Goal: Transaction & Acquisition: Purchase product/service

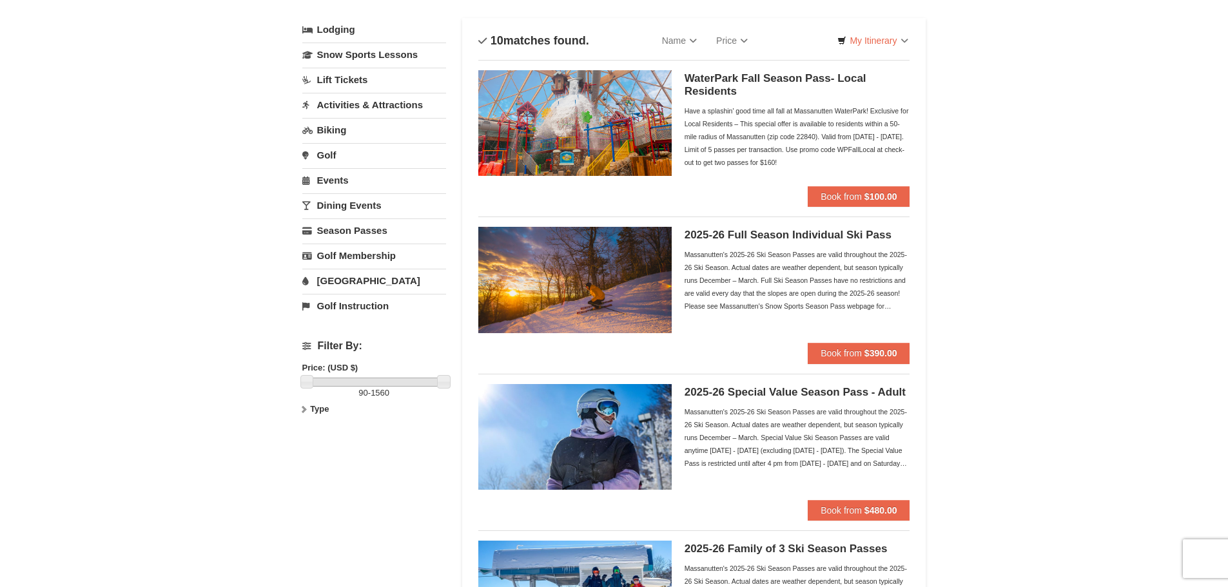
scroll to position [64, 0]
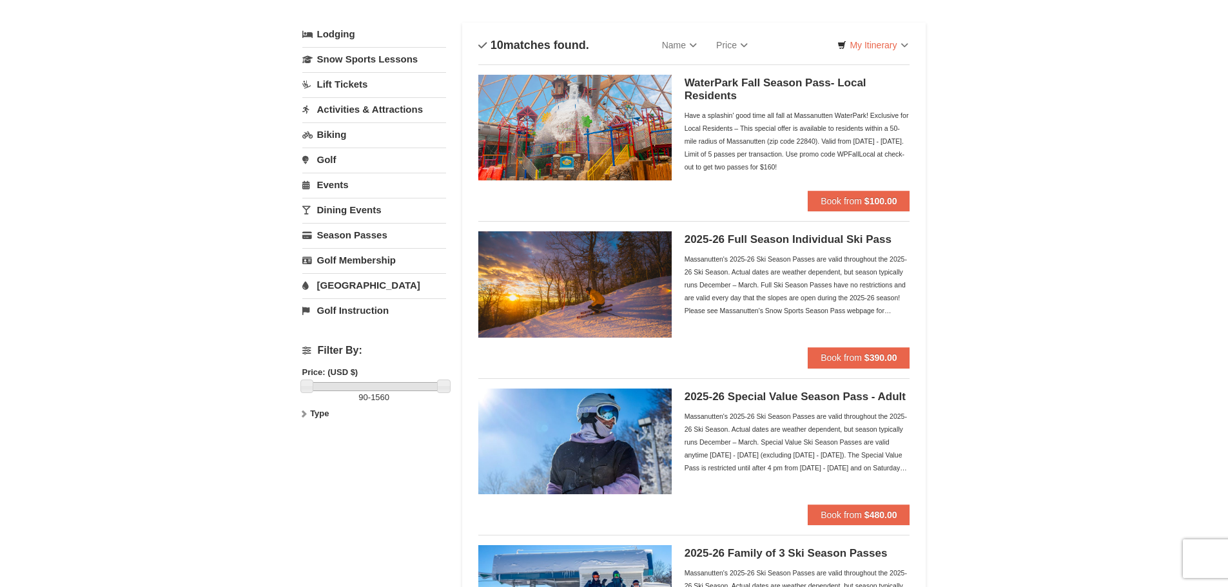
click at [850, 290] on div "Massanutten's 2025-26 Ski Season Passes are valid throughout the 2025-26 Ski Se…" at bounding box center [798, 285] width 226 height 64
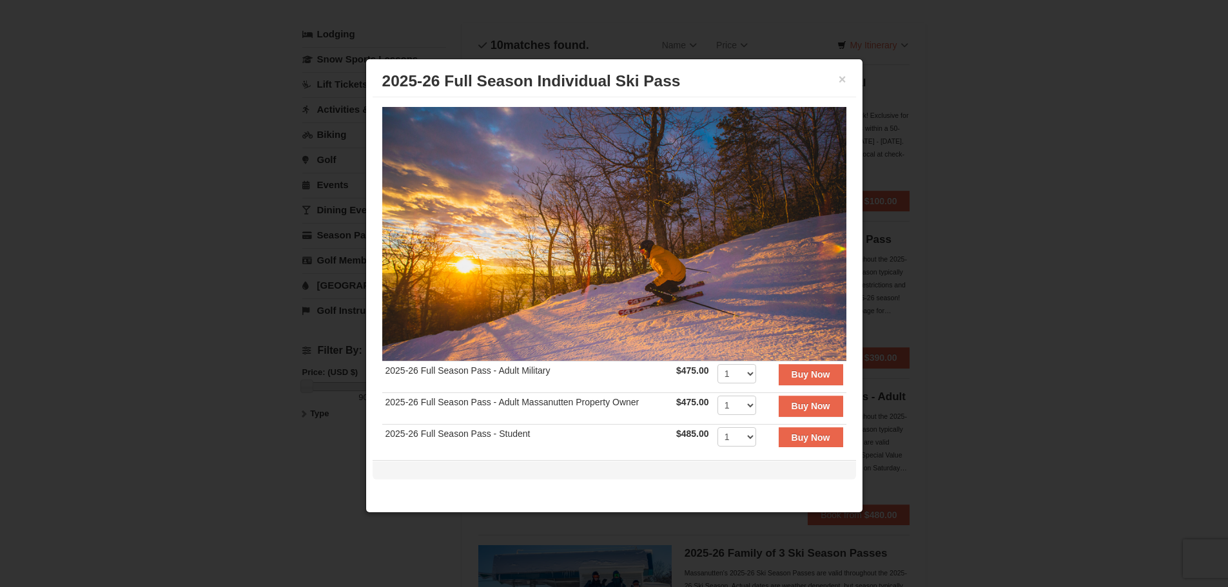
click at [1023, 311] on div at bounding box center [614, 293] width 1228 height 587
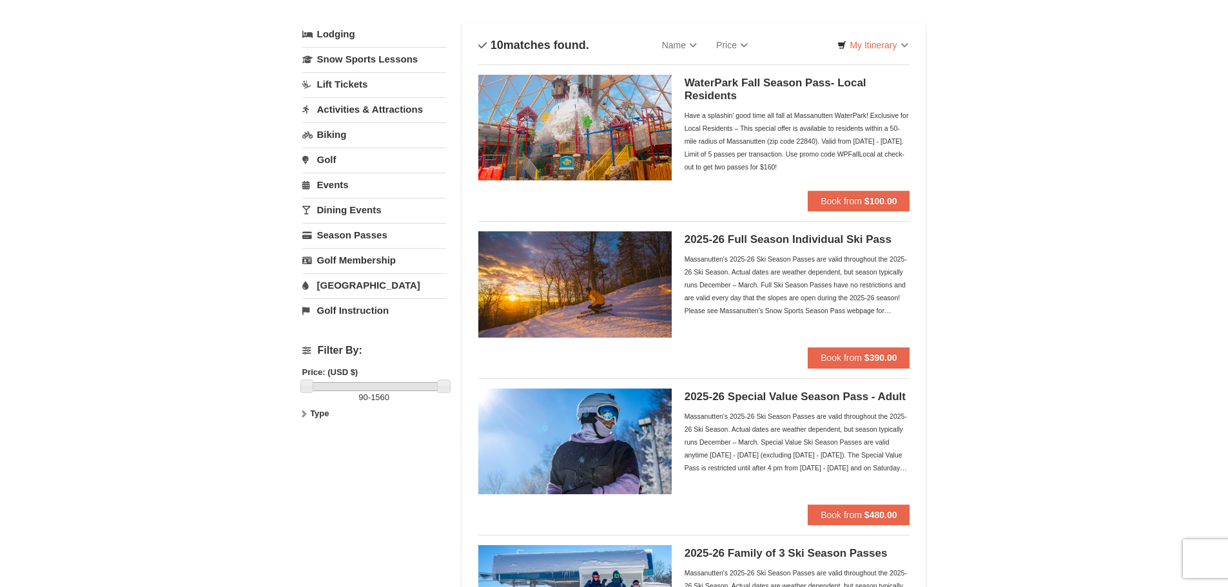
click at [817, 412] on div "Massanutten's 2025-26 Ski Season Passes are valid throughout the 2025-26 Ski Se…" at bounding box center [798, 442] width 226 height 64
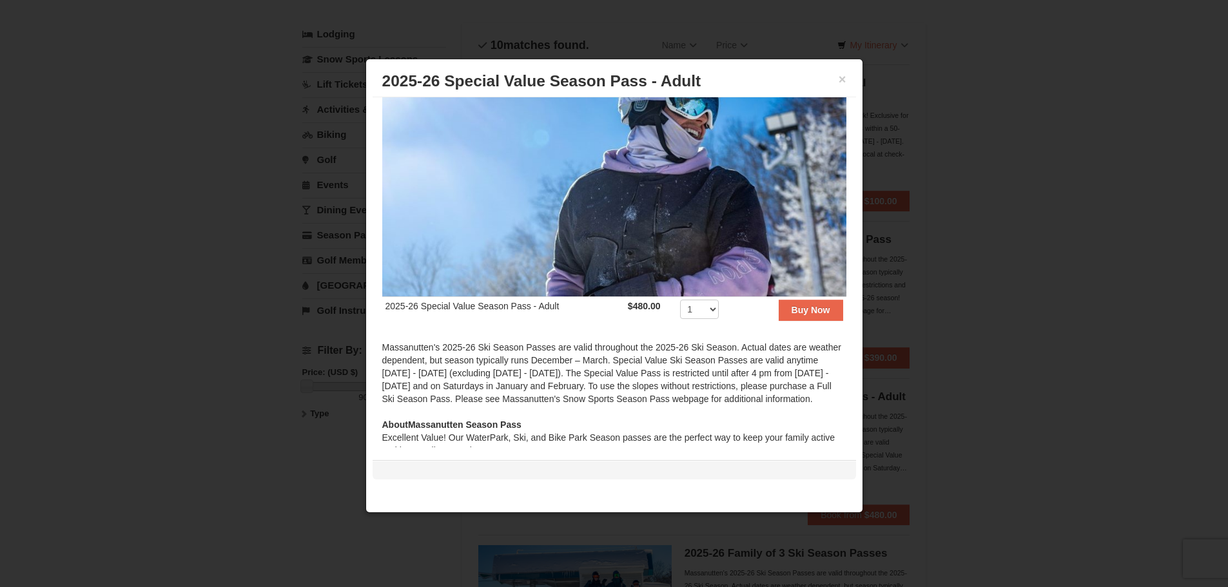
click at [1073, 344] on div at bounding box center [614, 293] width 1228 height 587
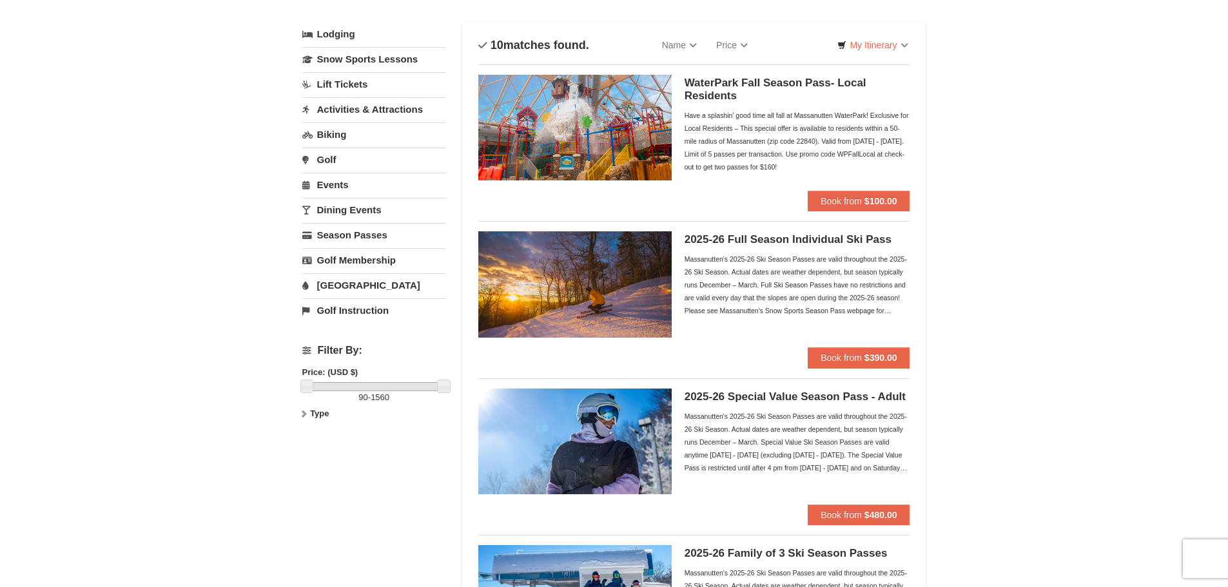
click at [816, 278] on div "Massanutten's 2025-26 Ski Season Passes are valid throughout the 2025-26 Ski Se…" at bounding box center [798, 285] width 226 height 64
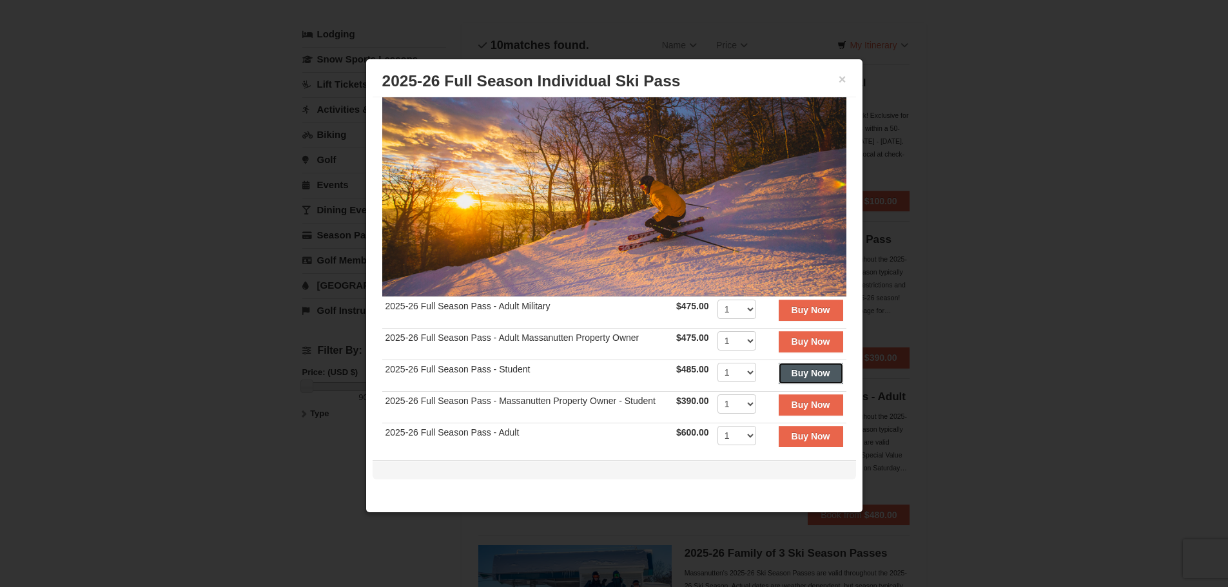
click at [783, 374] on button "Buy Now" at bounding box center [811, 373] width 64 height 21
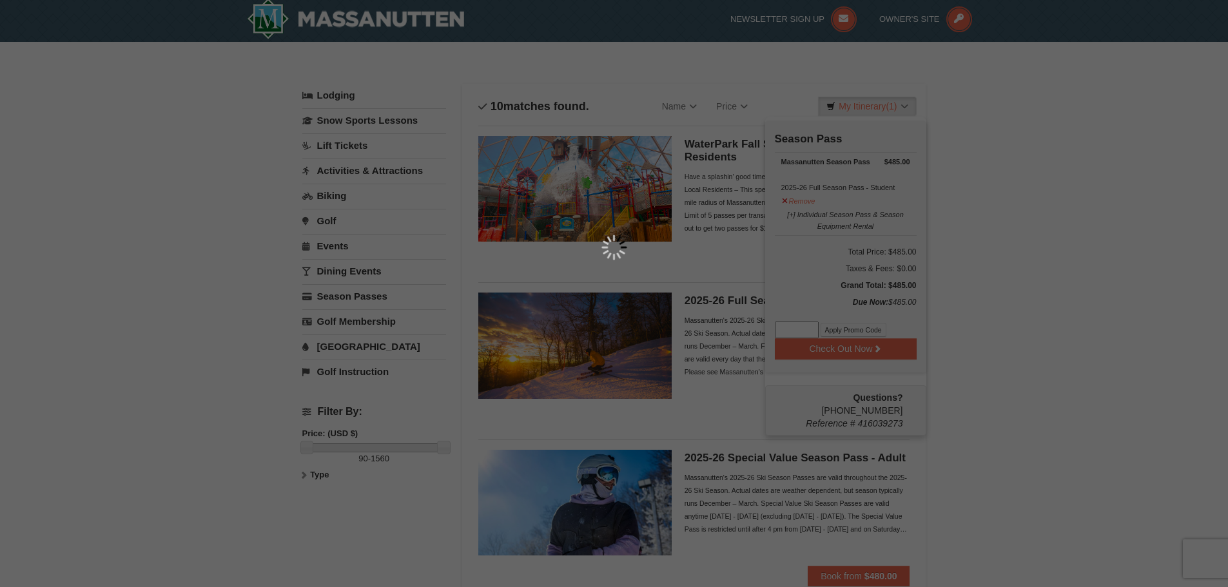
scroll to position [4, 0]
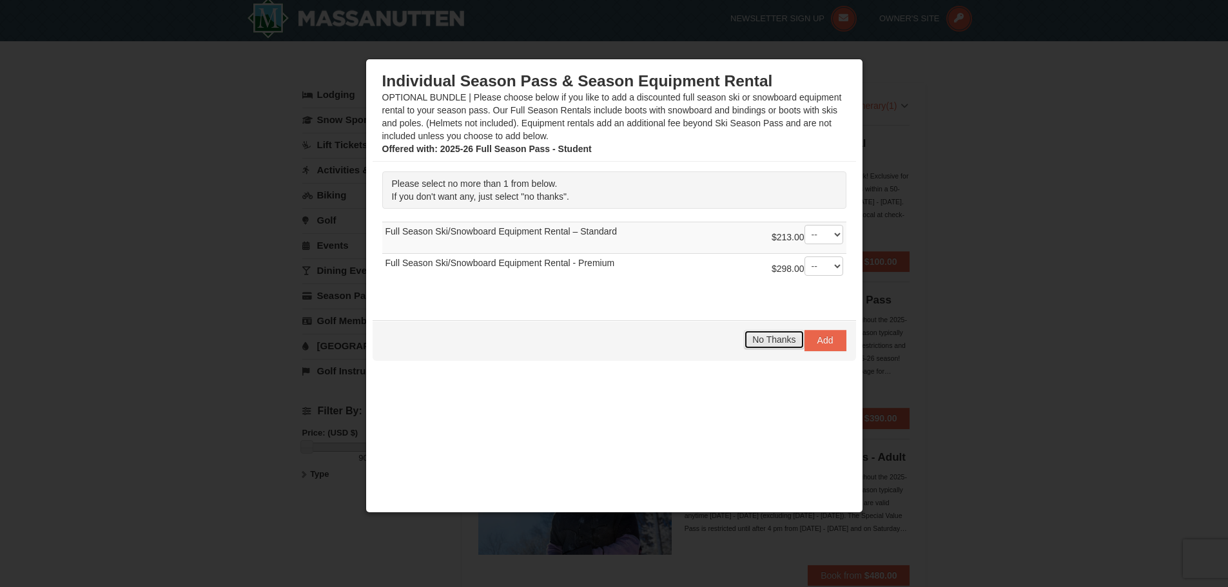
click at [767, 342] on span "No Thanks" at bounding box center [773, 340] width 43 height 10
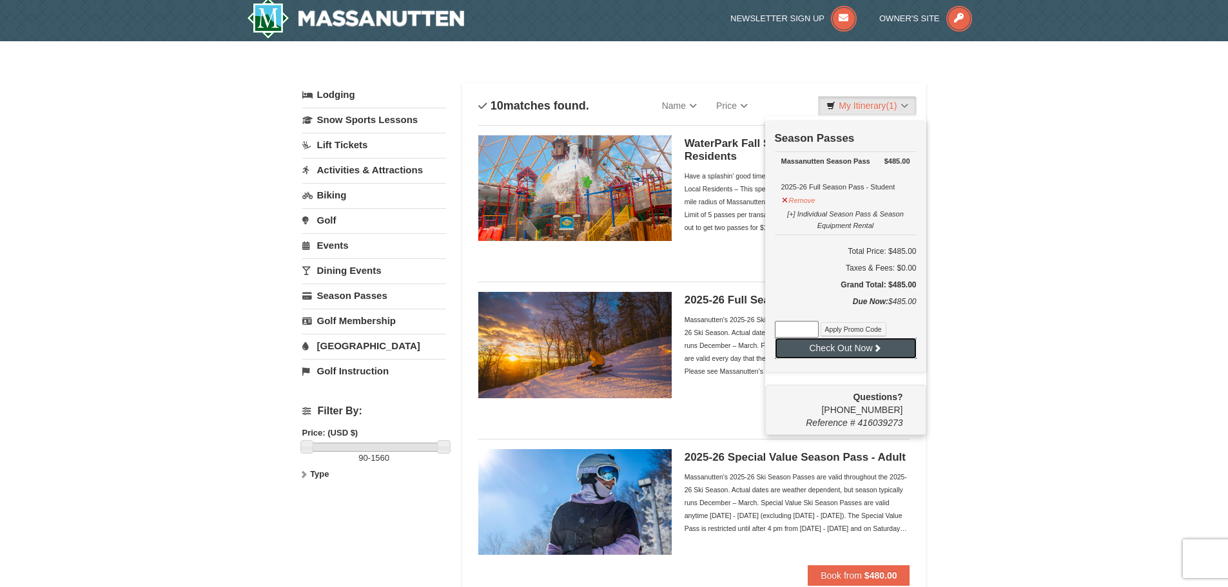
click at [885, 355] on button "Check Out Now" at bounding box center [846, 348] width 142 height 21
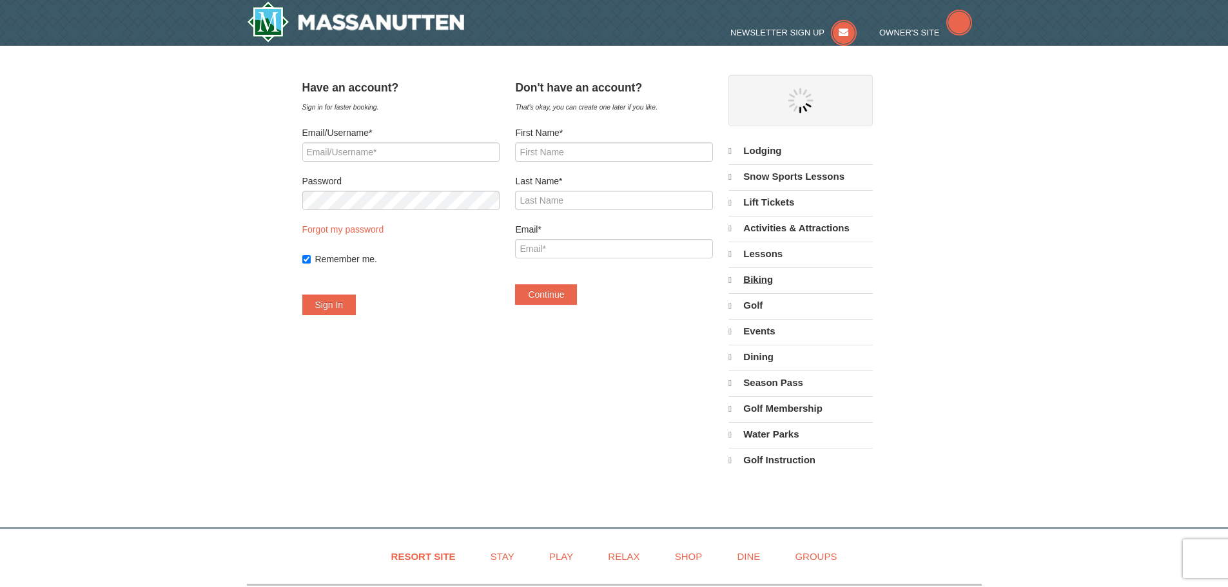
select select "9"
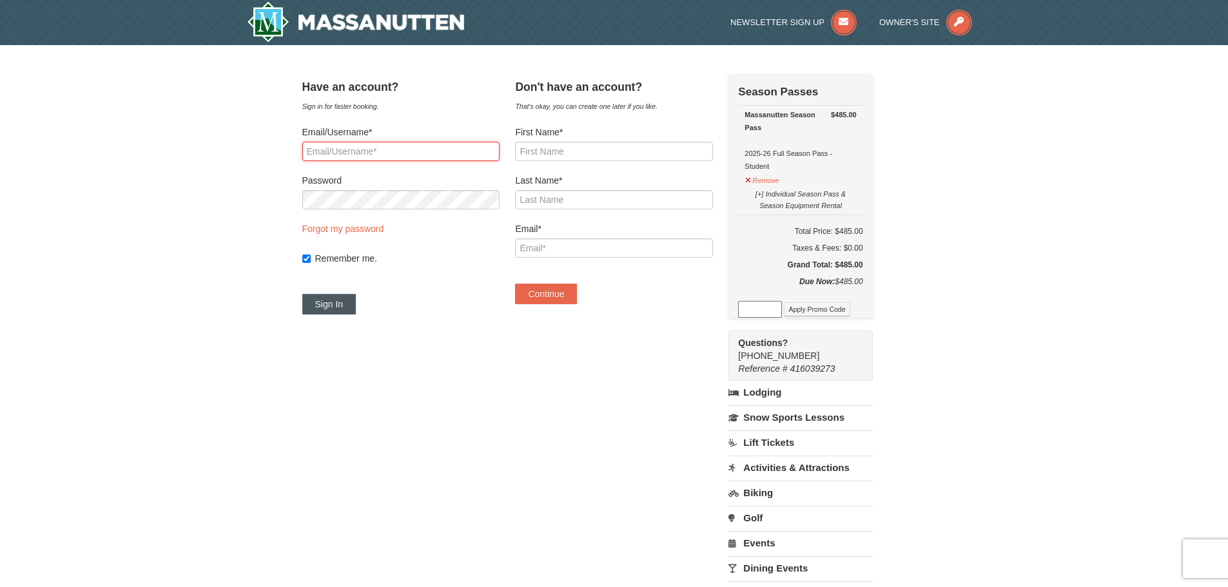
type input "alexkkelly36@gmail.com"
click at [352, 301] on button "Sign In" at bounding box center [329, 304] width 54 height 21
click at [348, 301] on button "Try Again" at bounding box center [334, 304] width 64 height 21
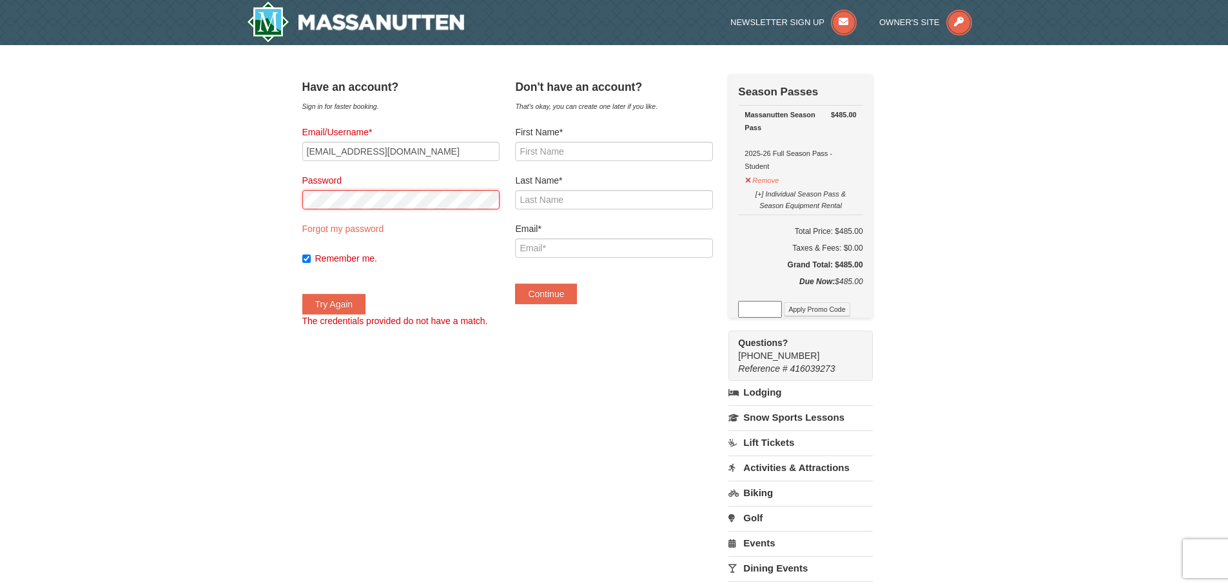
click at [299, 215] on div "× Have an account? Sign in for faster booking. Email/Username* alexkkelly36@gma…" at bounding box center [614, 384] width 650 height 652
click at [340, 308] on button "Try Again" at bounding box center [334, 304] width 64 height 21
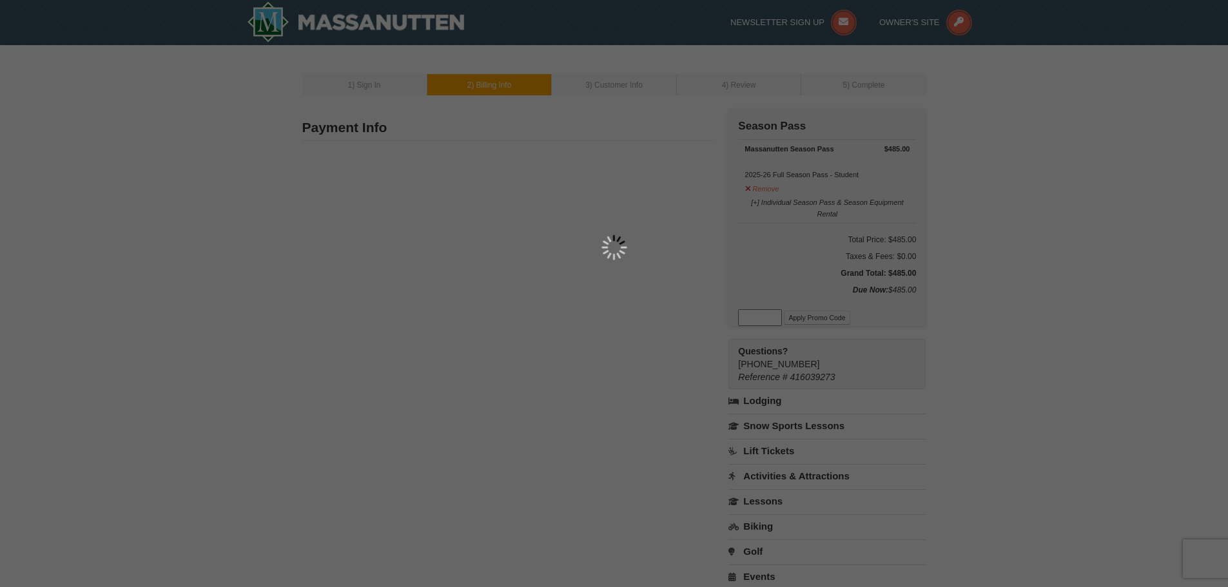
select select "9"
type input "[STREET_ADDRESS]"
type input "[GEOGRAPHIC_DATA]"
type input "22901"
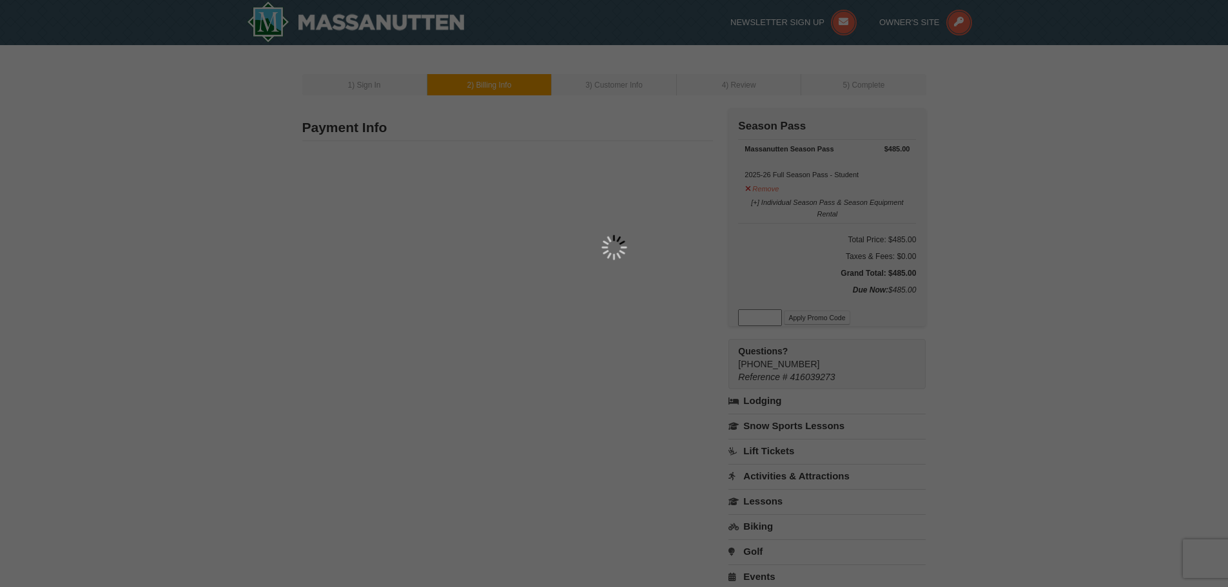
type input "914"
type input "351"
type input "3599"
type input "[EMAIL_ADDRESS][DOMAIN_NAME]"
select select "VA"
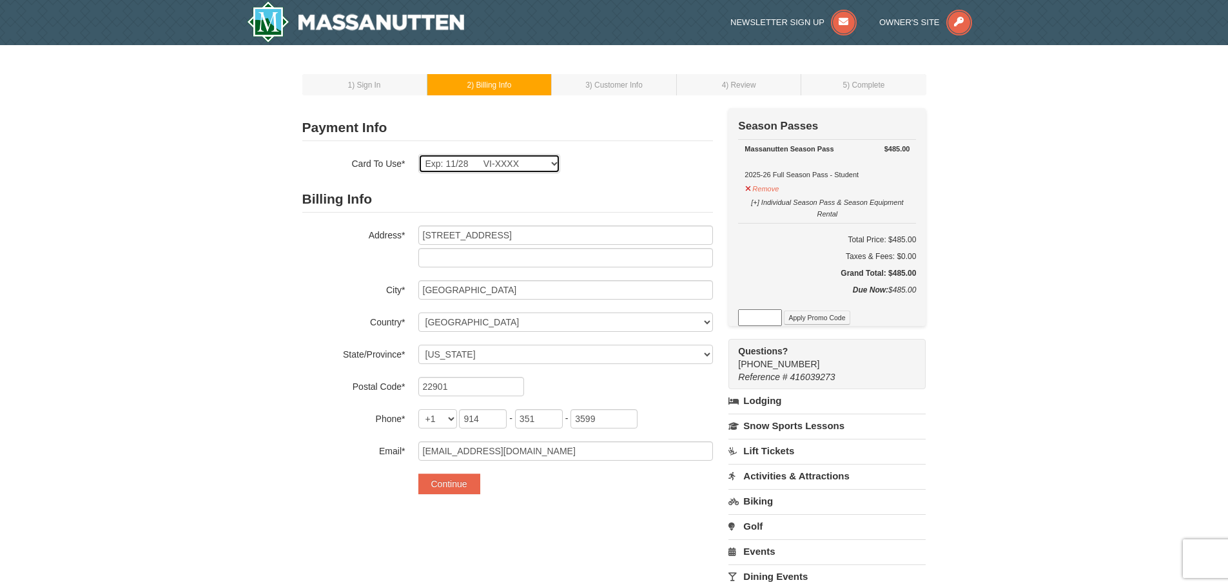
click at [555, 171] on select "Exp: 11/28 VI-XXXX New Card" at bounding box center [489, 163] width 142 height 19
select select
click at [418, 154] on select "Exp: 11/28 VI-XXXX New Card" at bounding box center [489, 163] width 142 height 19
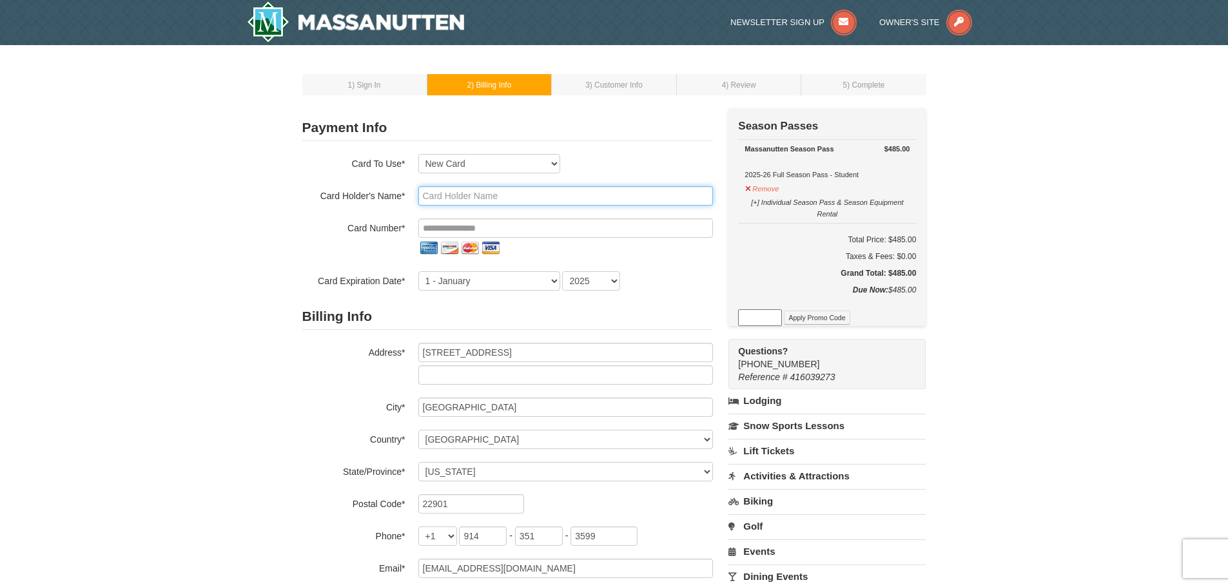
click at [481, 189] on input "text" at bounding box center [565, 195] width 295 height 19
type input "[PERSON_NAME]"
click at [460, 227] on input "tel" at bounding box center [565, 228] width 295 height 19
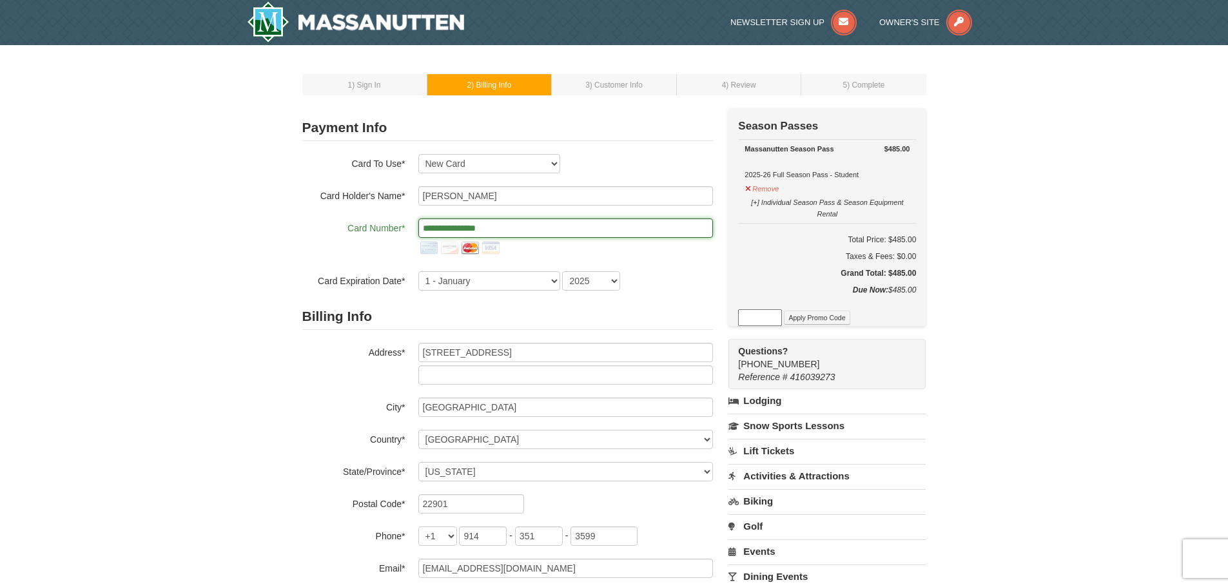
type input "**********"
click at [447, 282] on select "1 - January 2 - February 3 - March 4 - April 5 - May 6 - June 7 - July 8 - Augu…" at bounding box center [489, 280] width 142 height 19
select select "8"
click at [418, 271] on select "1 - January 2 - February 3 - March 4 - April 5 - May 6 - June 7 - July 8 - Augu…" at bounding box center [489, 280] width 142 height 19
click at [596, 279] on select "2025 2026 2027 2028 2029 2030 2031 2032 2033 2034" at bounding box center [591, 280] width 58 height 19
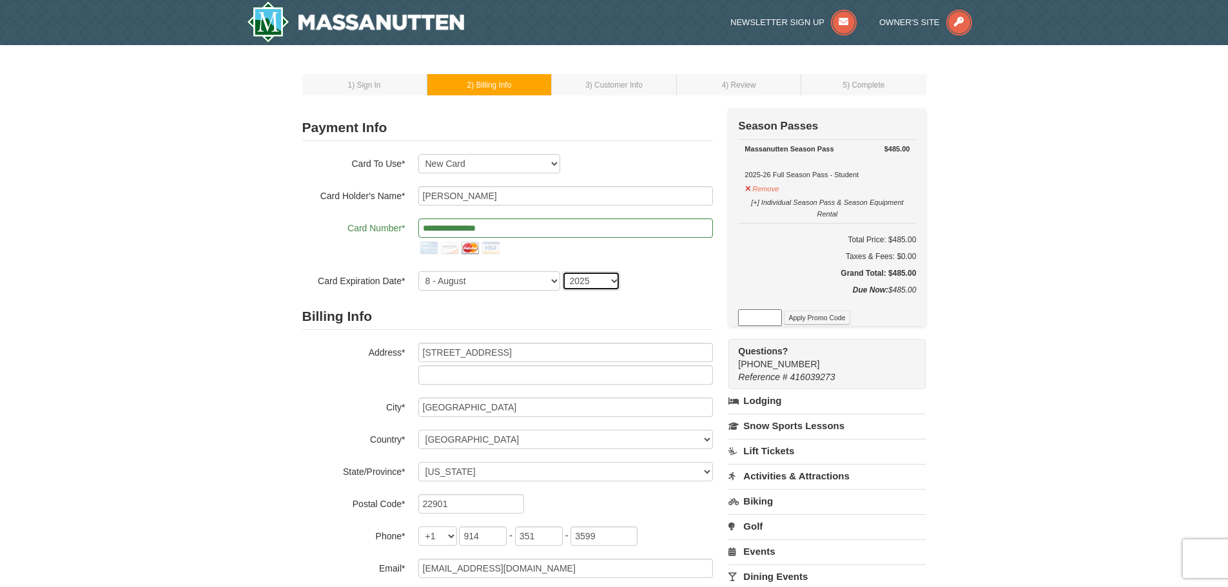
select select "2030"
click at [562, 271] on select "2025 2026 2027 2028 2029 2030 2031 2032 2033 2034" at bounding box center [591, 280] width 58 height 19
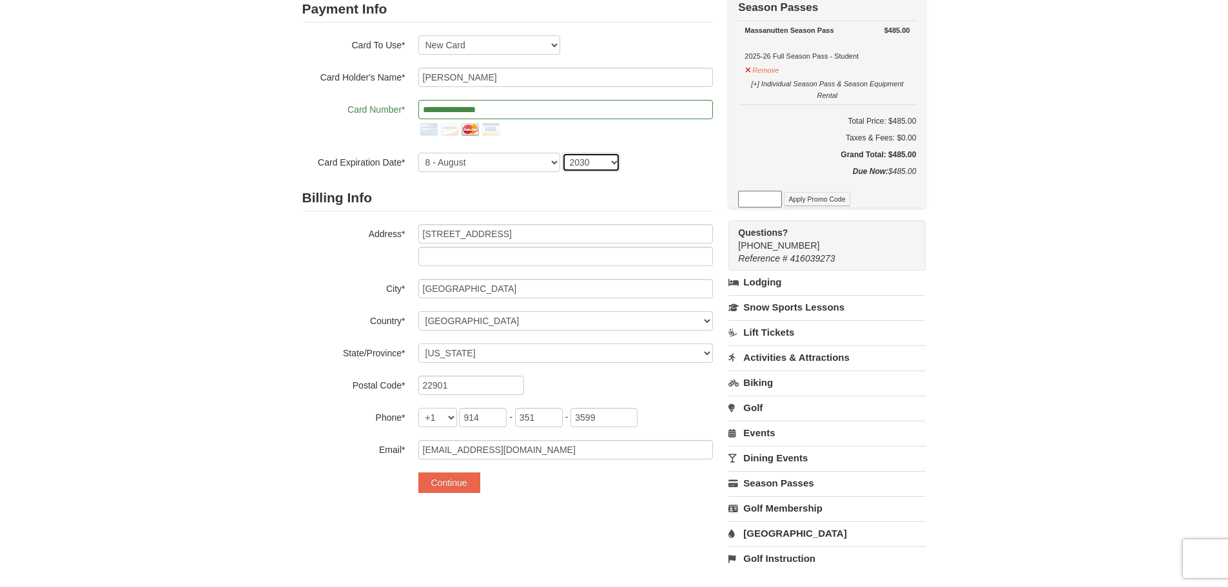
scroll to position [129, 0]
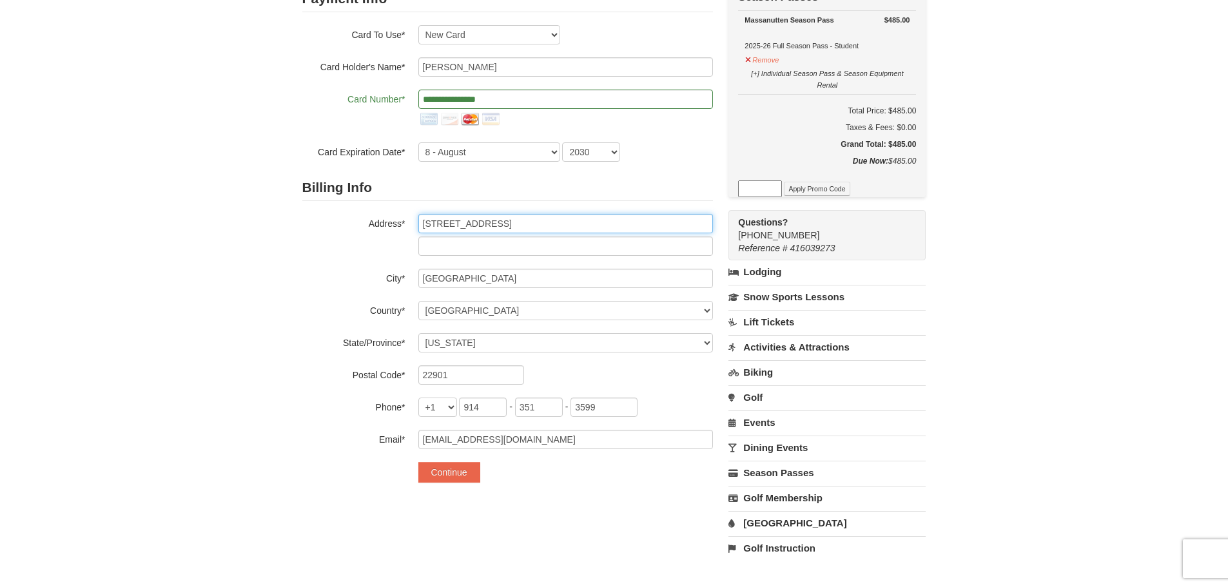
drag, startPoint x: 542, startPoint y: 229, endPoint x: 403, endPoint y: 227, distance: 139.3
click at [403, 227] on div "Address* 225 Reserve Blvd #304" at bounding box center [507, 235] width 411 height 42
type input "1000 City Walk Way Apt 6"
click at [449, 377] on input "22901" at bounding box center [471, 375] width 106 height 19
type input "22902"
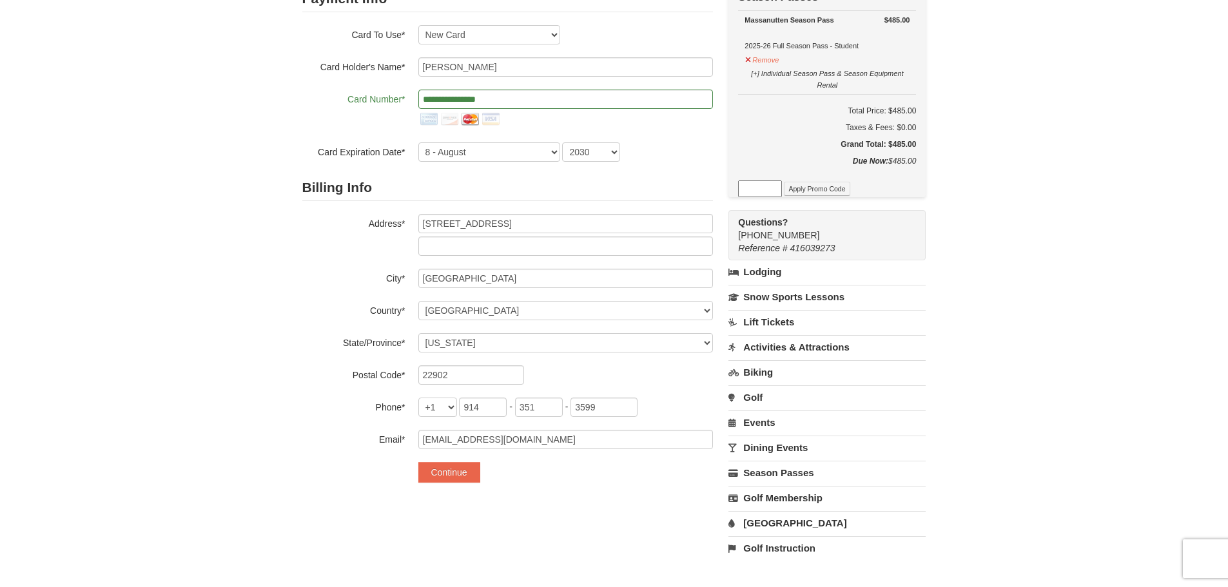
click at [186, 389] on div "1 ) Sign In 2 ) Billing Info 3 ) Customer Info ) Review ×" at bounding box center [614, 259] width 1228 height 686
click at [462, 471] on button "Continue" at bounding box center [449, 472] width 62 height 21
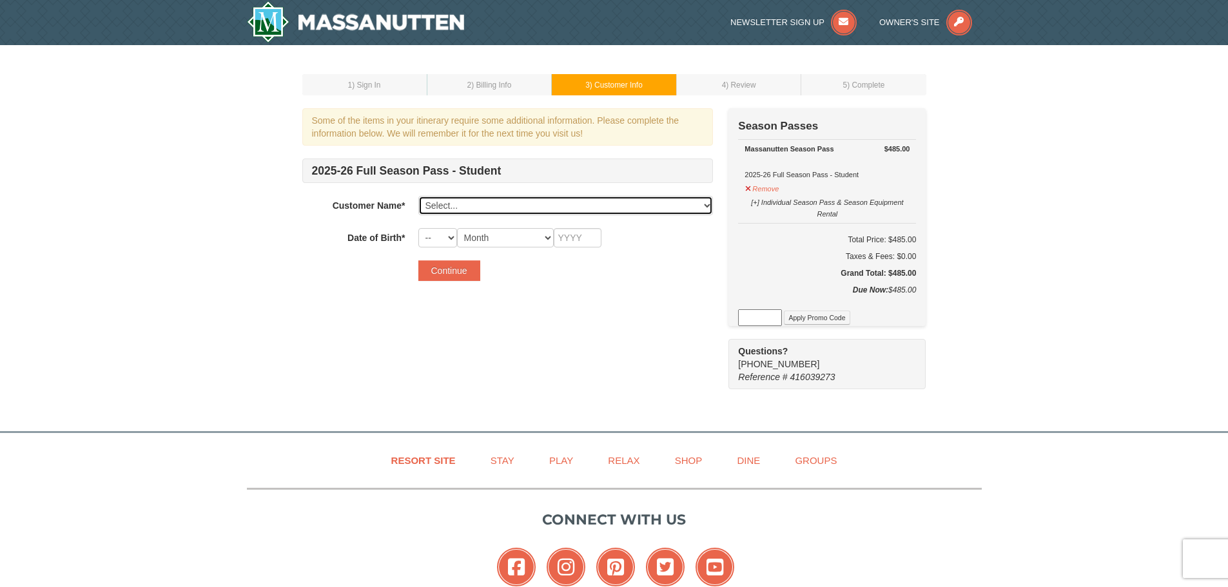
click at [476, 205] on select "Select... Alex Kelly Add New..." at bounding box center [565, 205] width 295 height 19
select select "23681966"
click at [418, 196] on select "Select... Alex Kelly Add New..." at bounding box center [565, 205] width 295 height 19
select select "15"
select select "12"
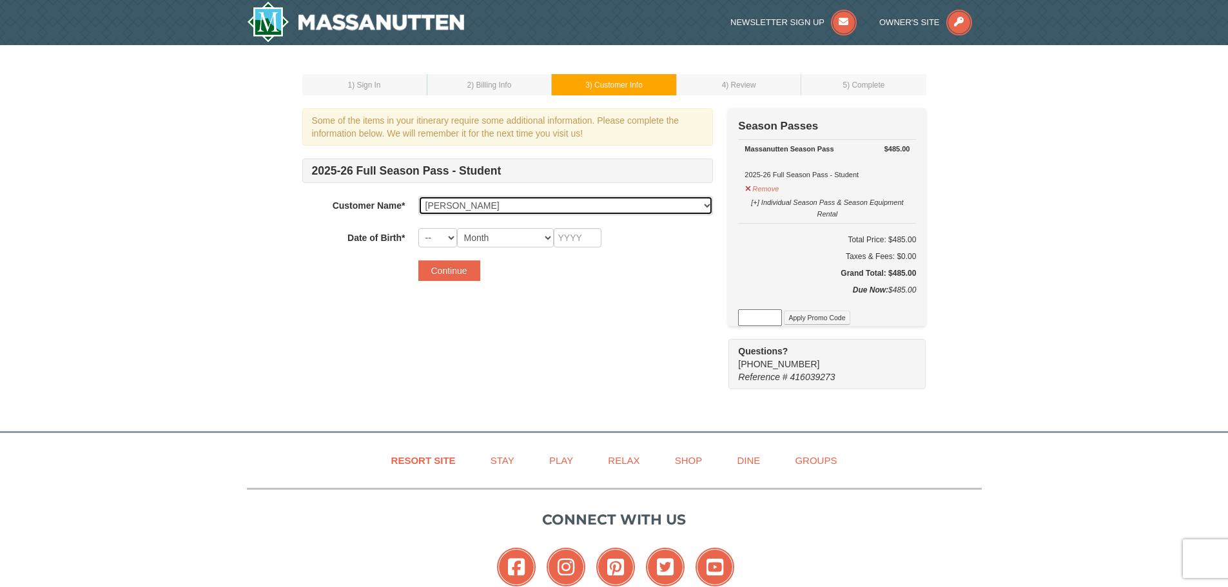
type input "2000"
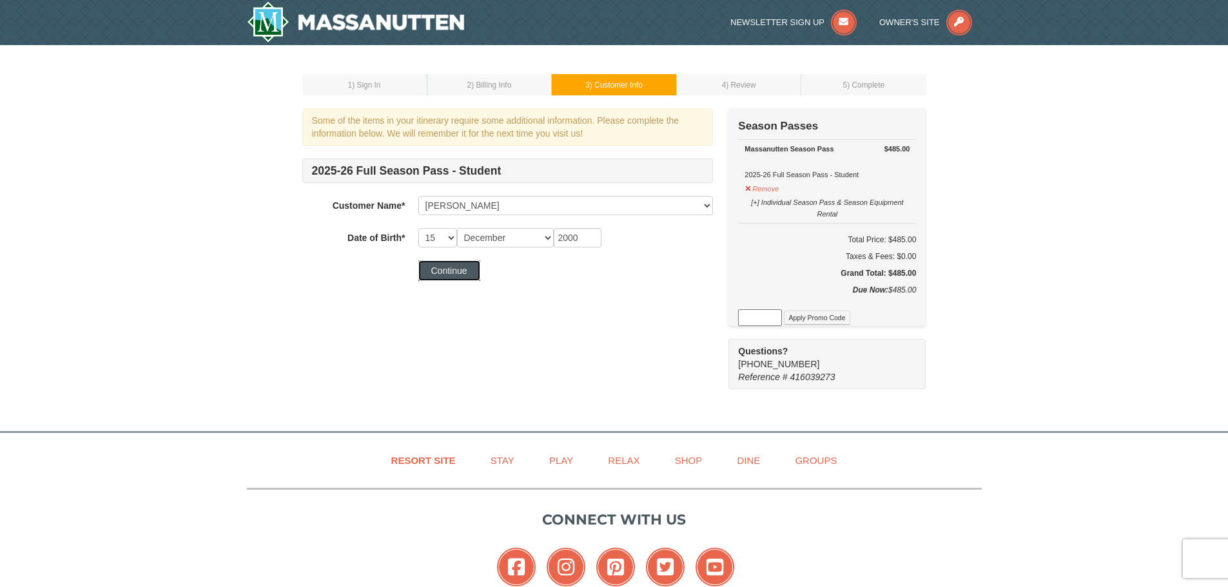
click at [447, 264] on button "Continue" at bounding box center [449, 270] width 62 height 21
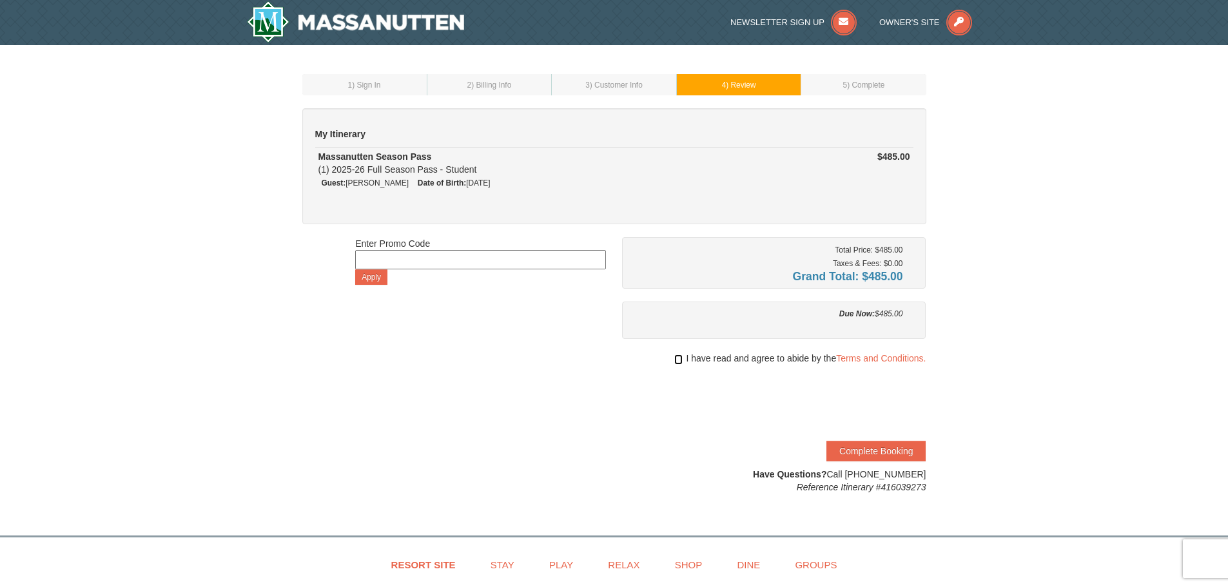
click at [676, 362] on input "checkbox" at bounding box center [678, 360] width 8 height 10
checkbox input "true"
click at [862, 454] on button "Complete Booking" at bounding box center [876, 451] width 99 height 21
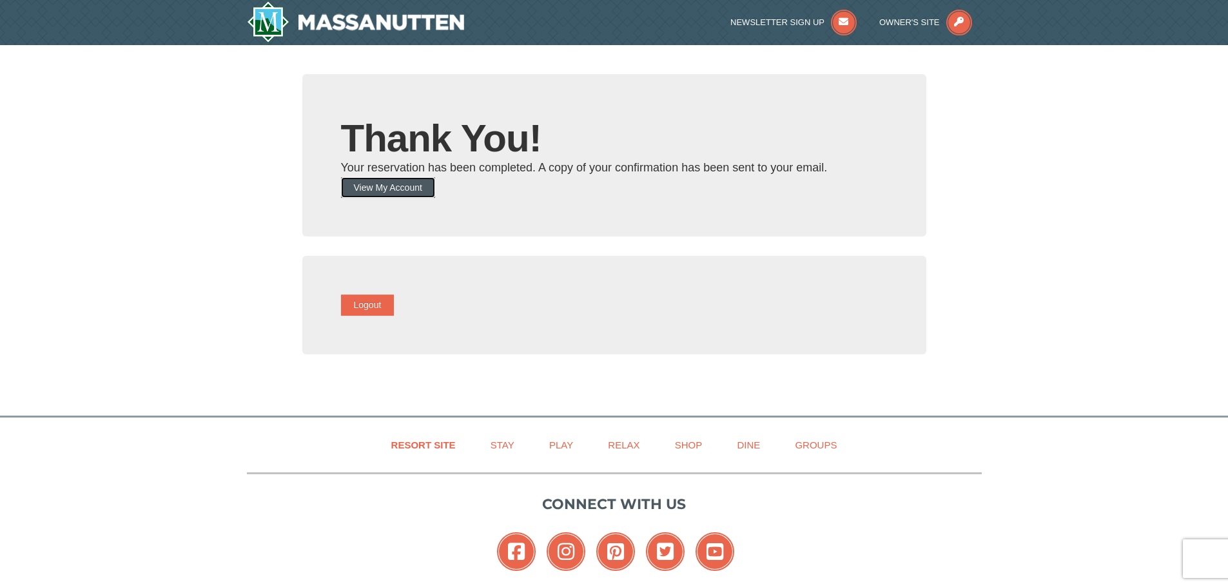
click at [395, 188] on button "View My Account" at bounding box center [388, 187] width 94 height 21
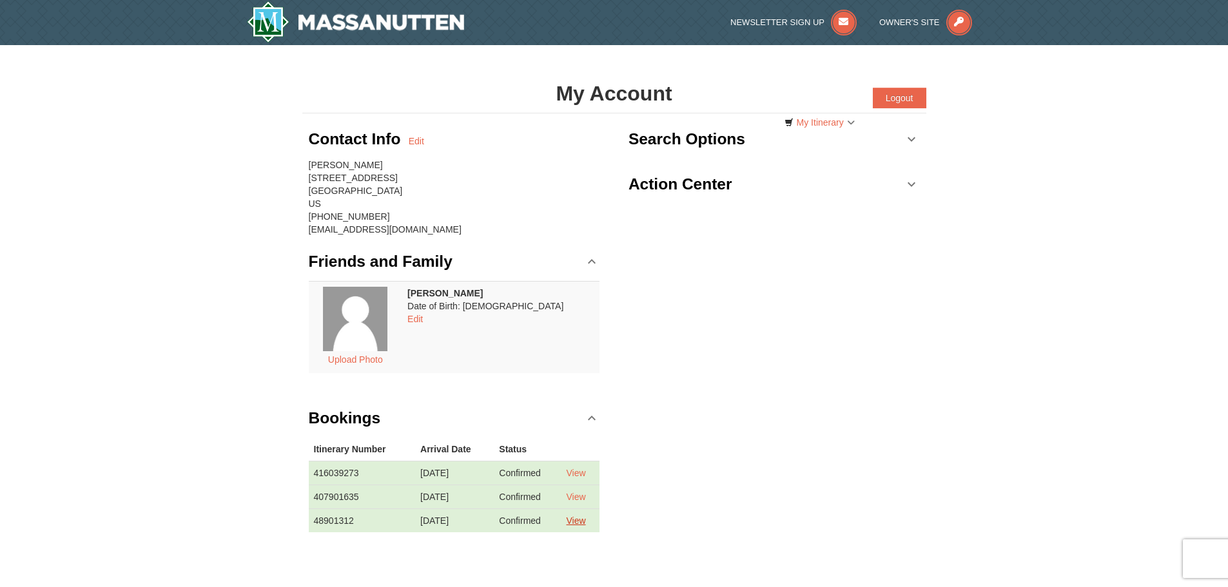
click at [585, 524] on link "View" at bounding box center [575, 521] width 19 height 10
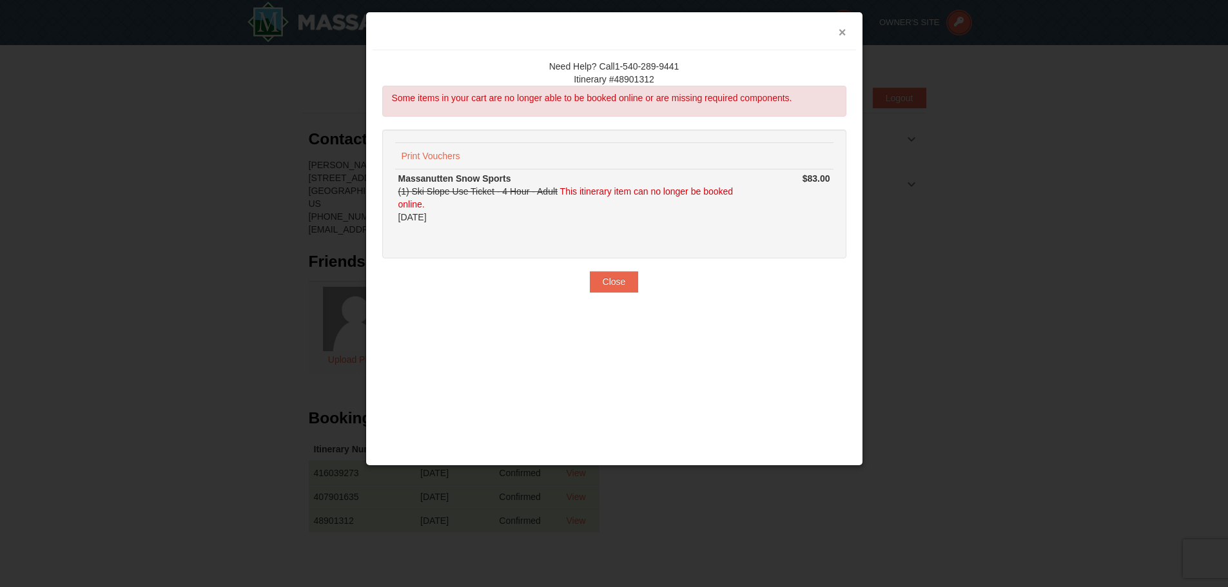
click at [841, 32] on button "×" at bounding box center [843, 32] width 8 height 13
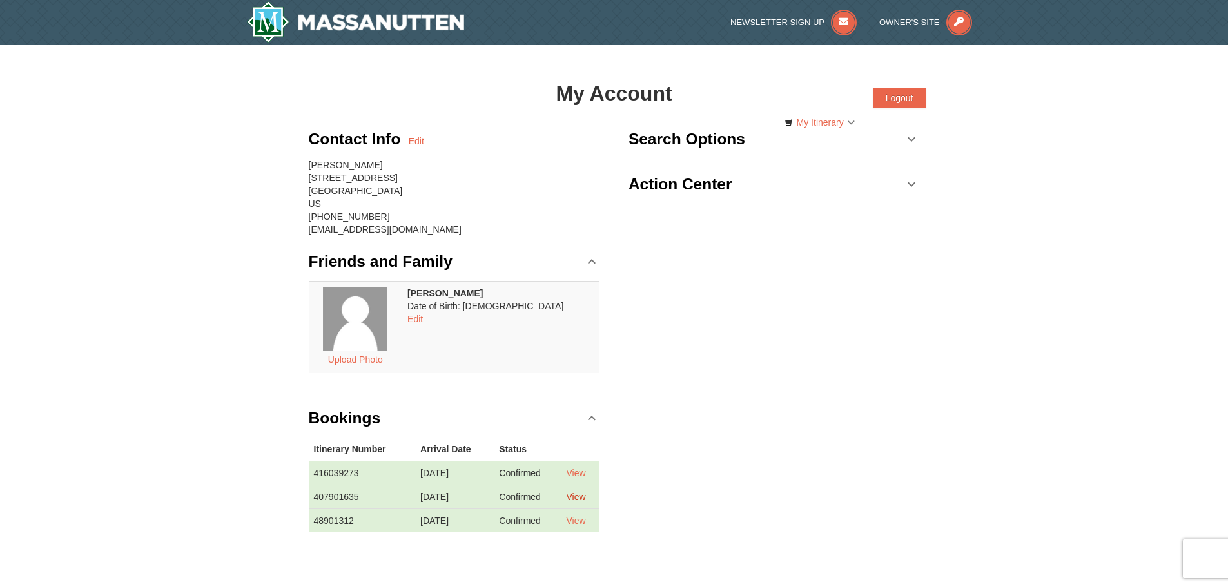
click at [581, 495] on link "View" at bounding box center [575, 497] width 19 height 10
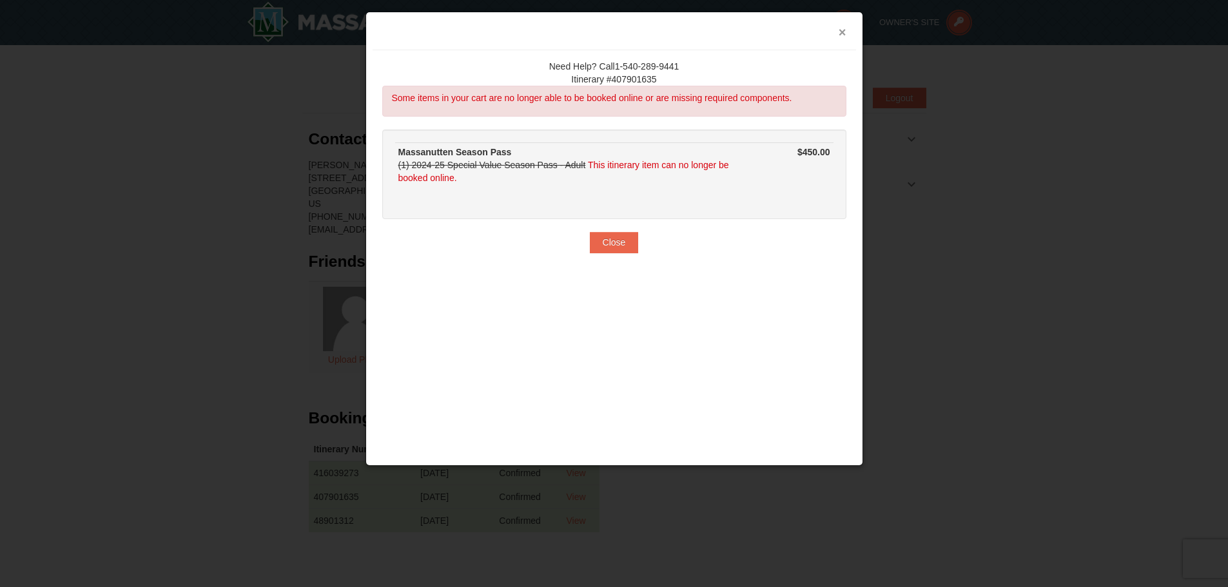
click at [843, 29] on button "×" at bounding box center [843, 32] width 8 height 13
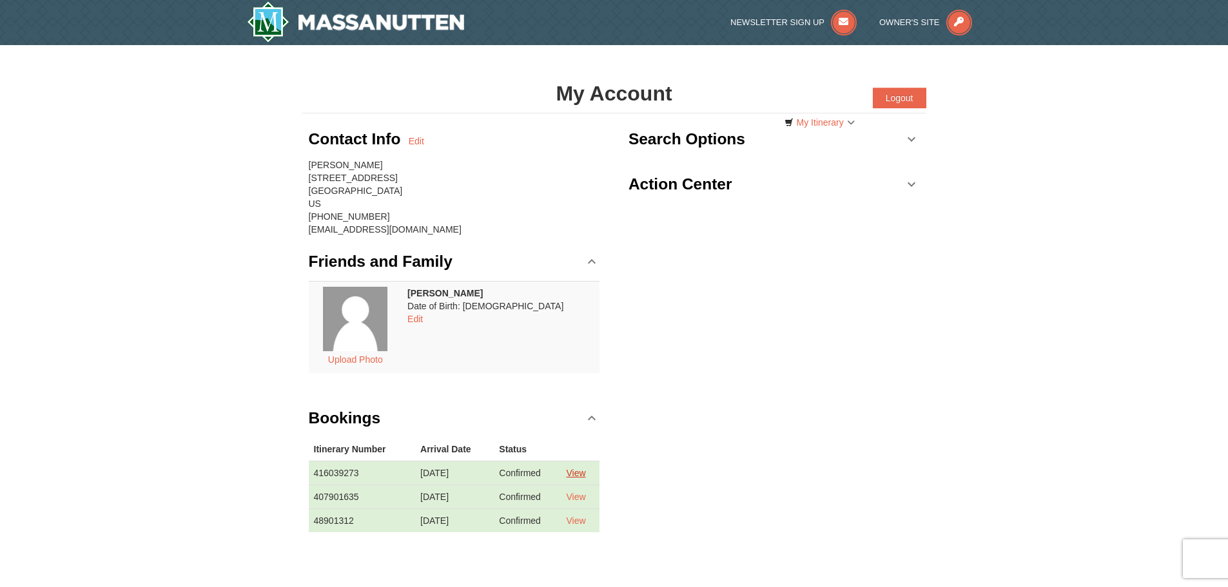
click at [573, 471] on link "View" at bounding box center [575, 473] width 19 height 10
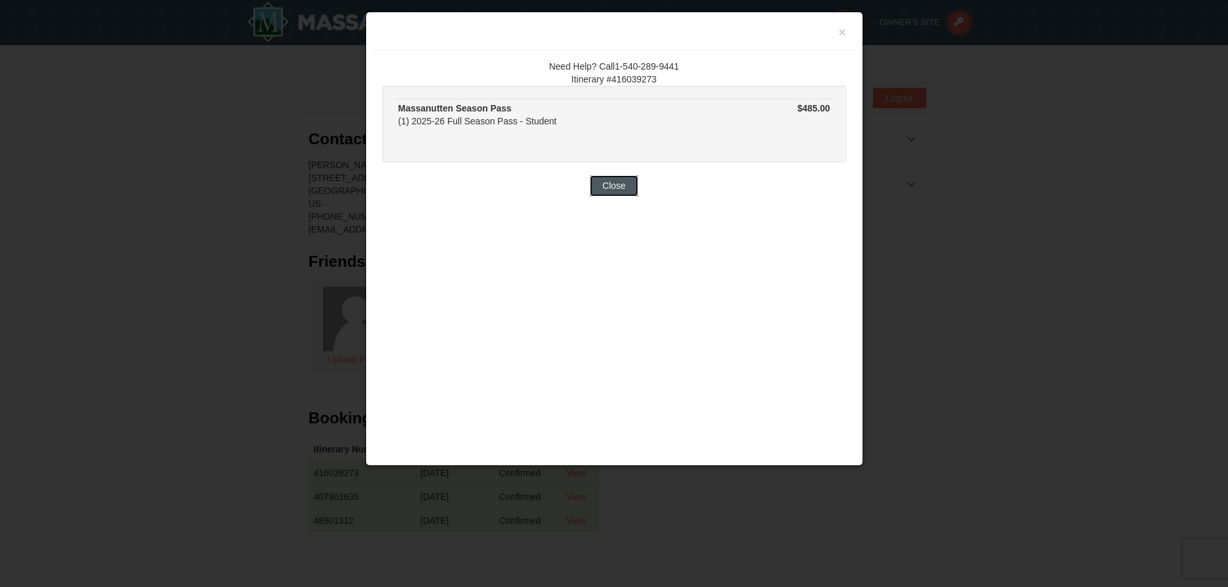
click at [599, 186] on button "Close" at bounding box center [614, 185] width 49 height 21
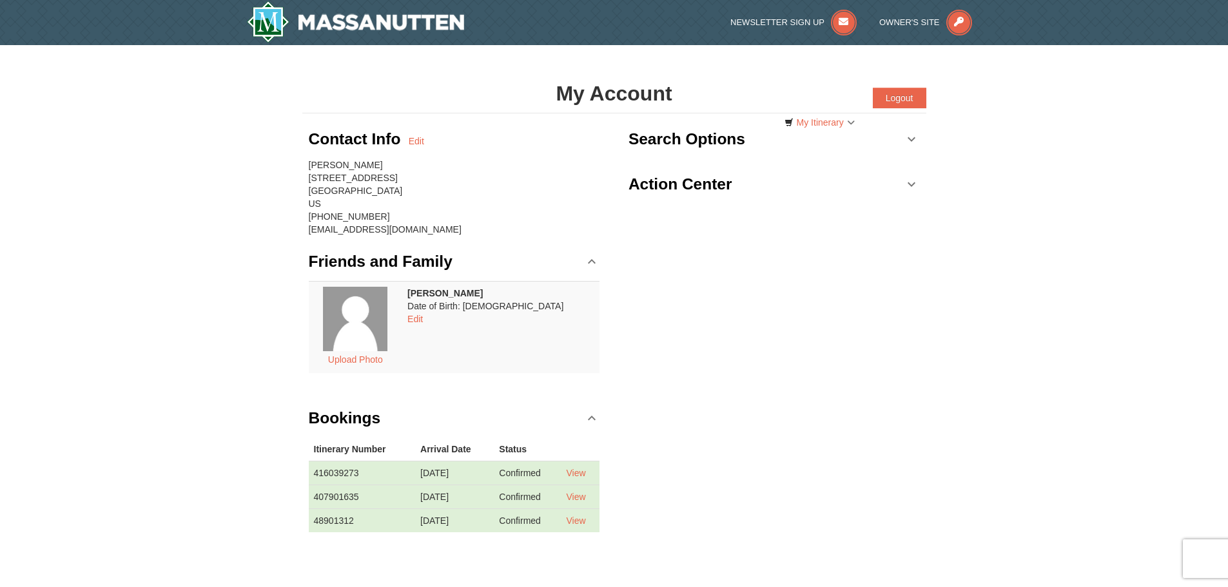
click at [915, 142] on link "Search Options" at bounding box center [774, 139] width 291 height 39
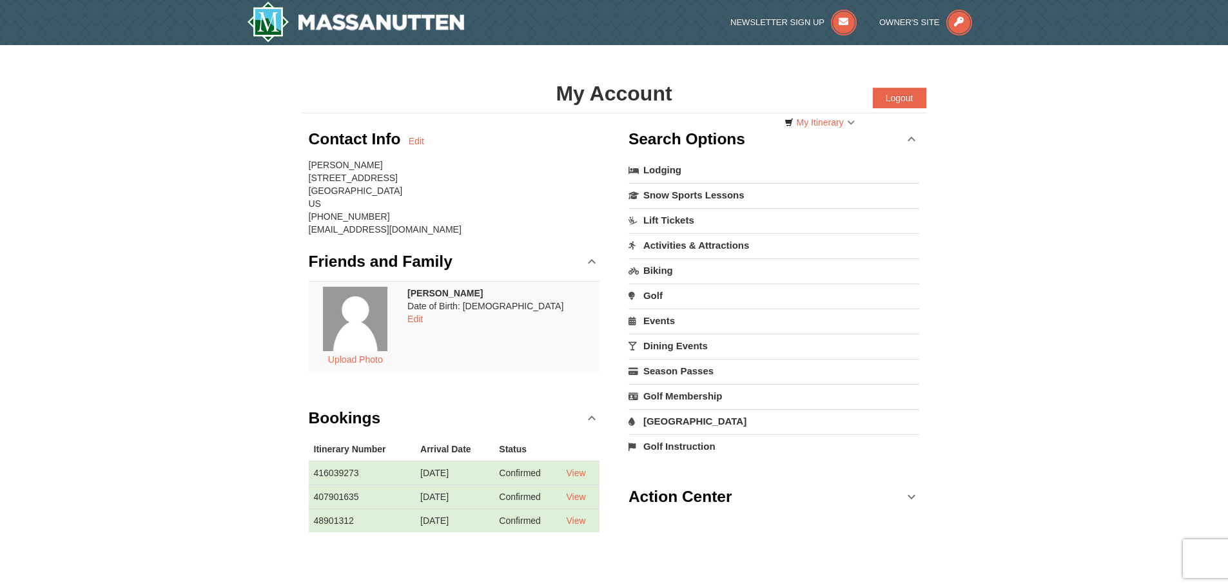
click at [915, 142] on link "Search Options" at bounding box center [774, 139] width 291 height 39
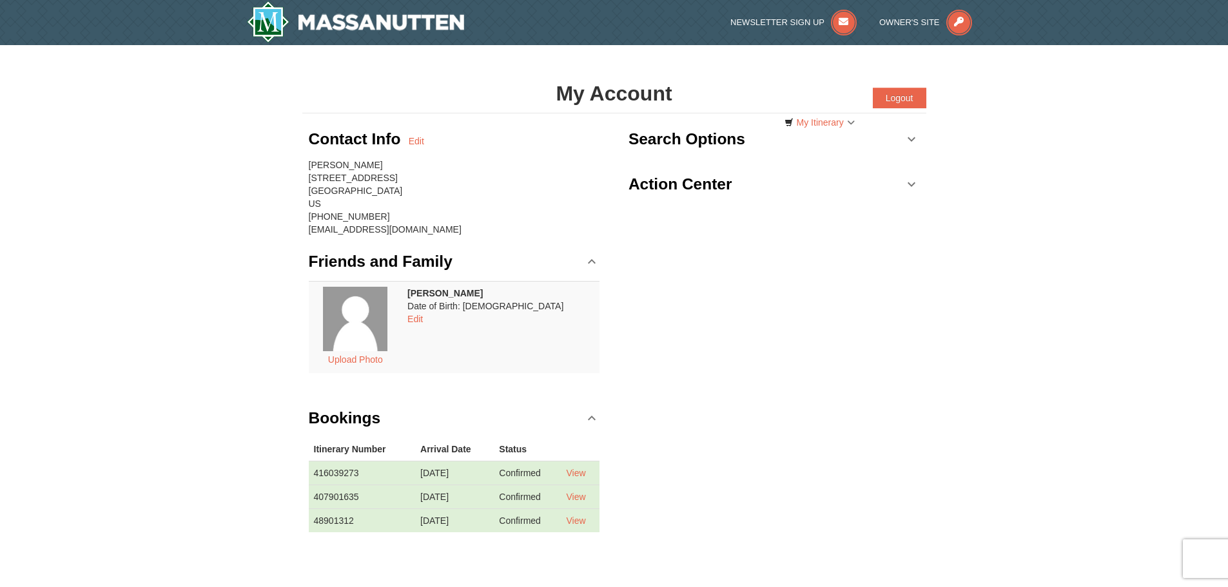
click at [893, 183] on link "Action Center" at bounding box center [774, 184] width 291 height 39
click at [893, 182] on link "Action Center" at bounding box center [774, 184] width 291 height 39
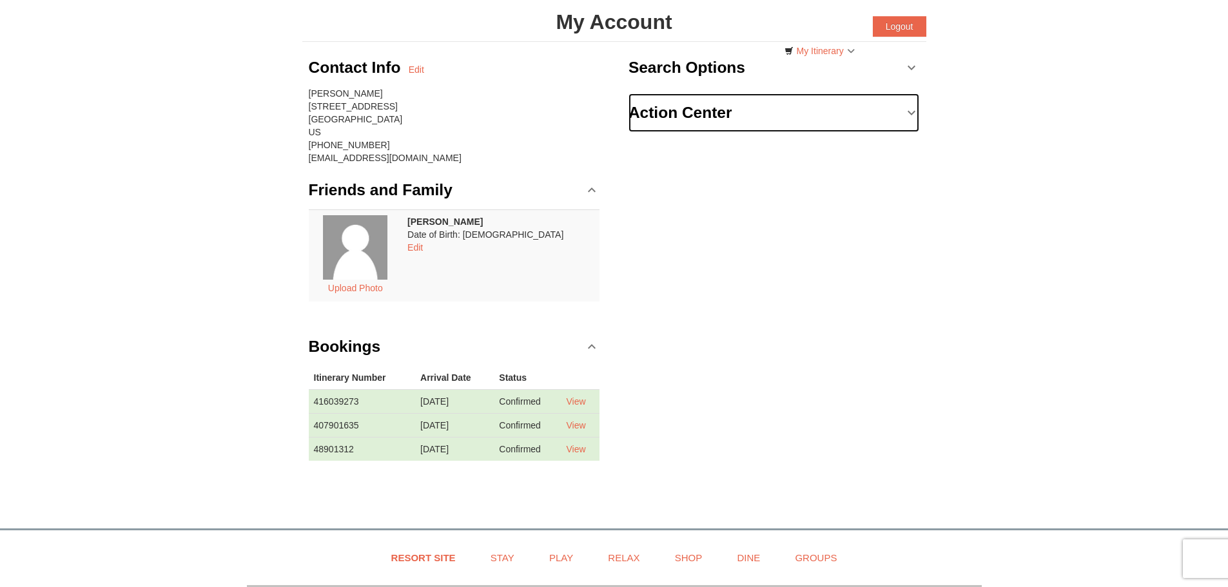
scroll to position [64, 0]
